Goal: Task Accomplishment & Management: Complete application form

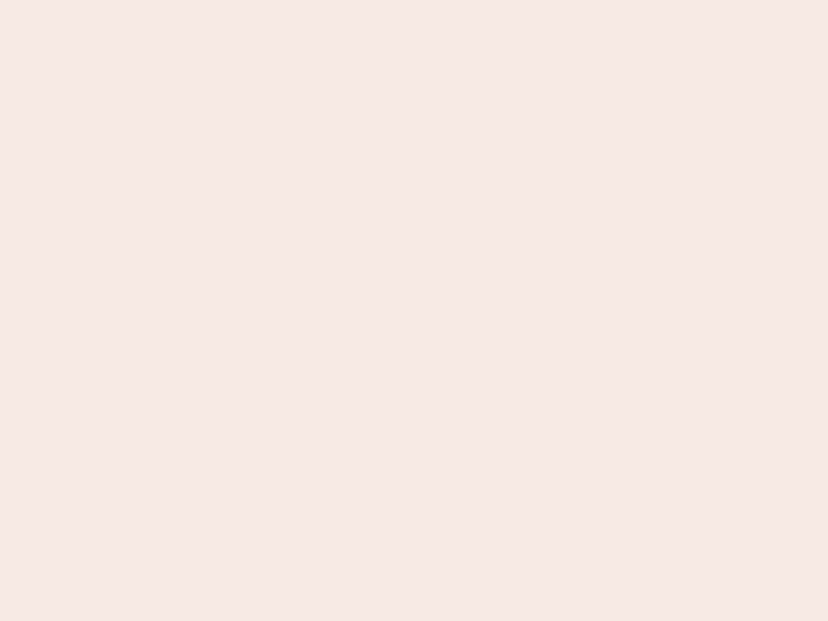
click at [414, 311] on nb-app "Almost there Thank you for registering for Newbook. Your account is under revie…" at bounding box center [414, 310] width 828 height 621
click at [414, 0] on nb-app "Almost there Thank you for registering for Newbook. Your account is under revie…" at bounding box center [414, 310] width 828 height 621
click at [443, 0] on nb-app "Almost there Thank you for registering for Newbook. Your account is under revie…" at bounding box center [414, 310] width 828 height 621
click at [414, 311] on nb-app "Almost there Thank you for registering for Newbook. Your account is under revie…" at bounding box center [414, 310] width 828 height 621
click at [414, 0] on nb-app "Almost there Thank you for registering for Newbook. Your account is under revie…" at bounding box center [414, 310] width 828 height 621
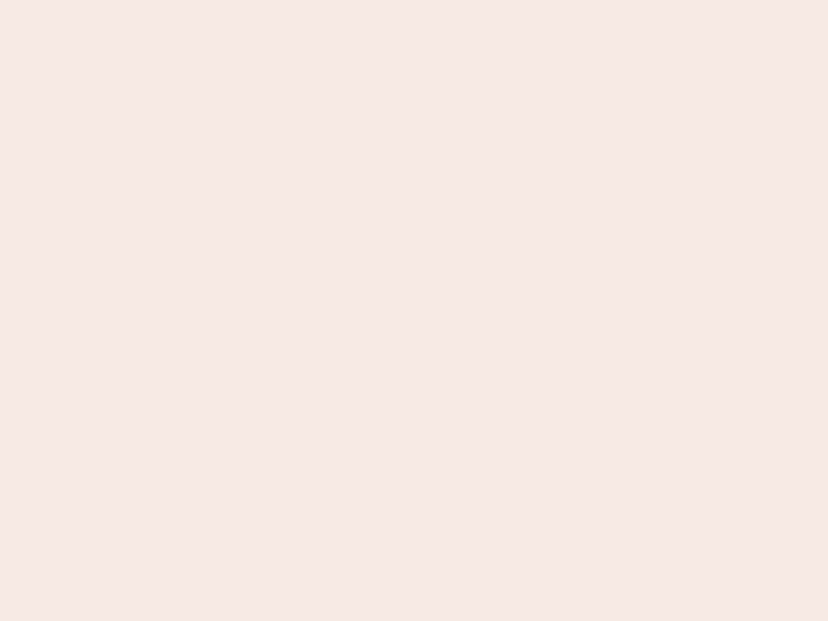
click at [289, 0] on nb-app "Almost there Thank you for registering for Newbook. Your account is under revie…" at bounding box center [414, 310] width 828 height 621
click at [414, 311] on nb-app "Almost there Thank you for registering for Newbook. Your account is under revie…" at bounding box center [414, 310] width 828 height 621
click at [414, 0] on nb-app "Almost there Thank you for registering for Newbook. Your account is under revie…" at bounding box center [414, 310] width 828 height 621
click at [289, 0] on nb-app "Almost there Thank you for registering for Newbook. Your account is under revie…" at bounding box center [414, 310] width 828 height 621
click at [414, 311] on nb-app "Almost there Thank you for registering for Newbook. Your account is under revie…" at bounding box center [414, 310] width 828 height 621
